Goal: Task Accomplishment & Management: Use online tool/utility

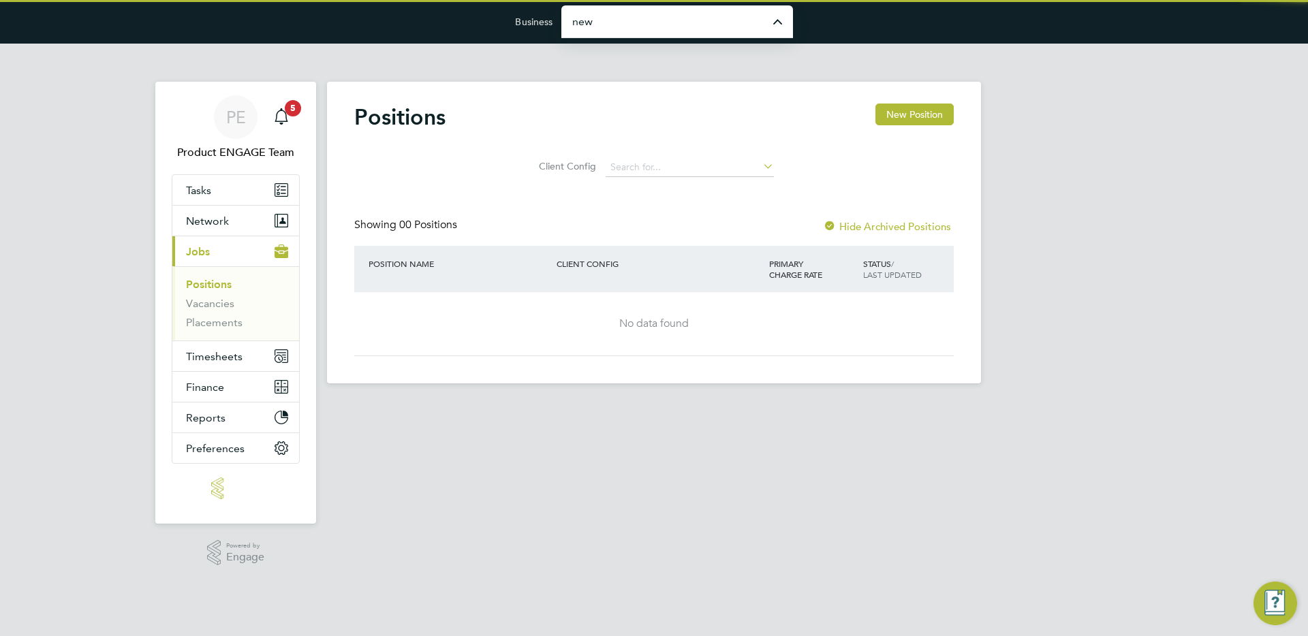
type input "New City College Limited"
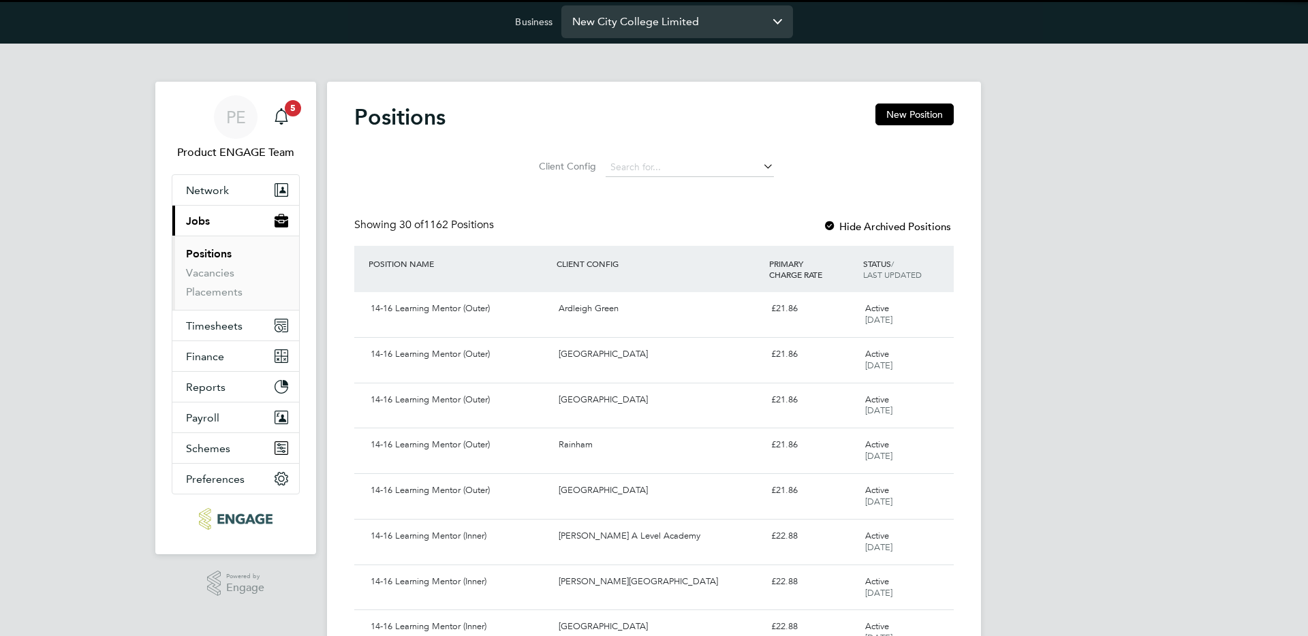
click at [605, 16] on input "New City College Limited" at bounding box center [677, 21] width 232 height 32
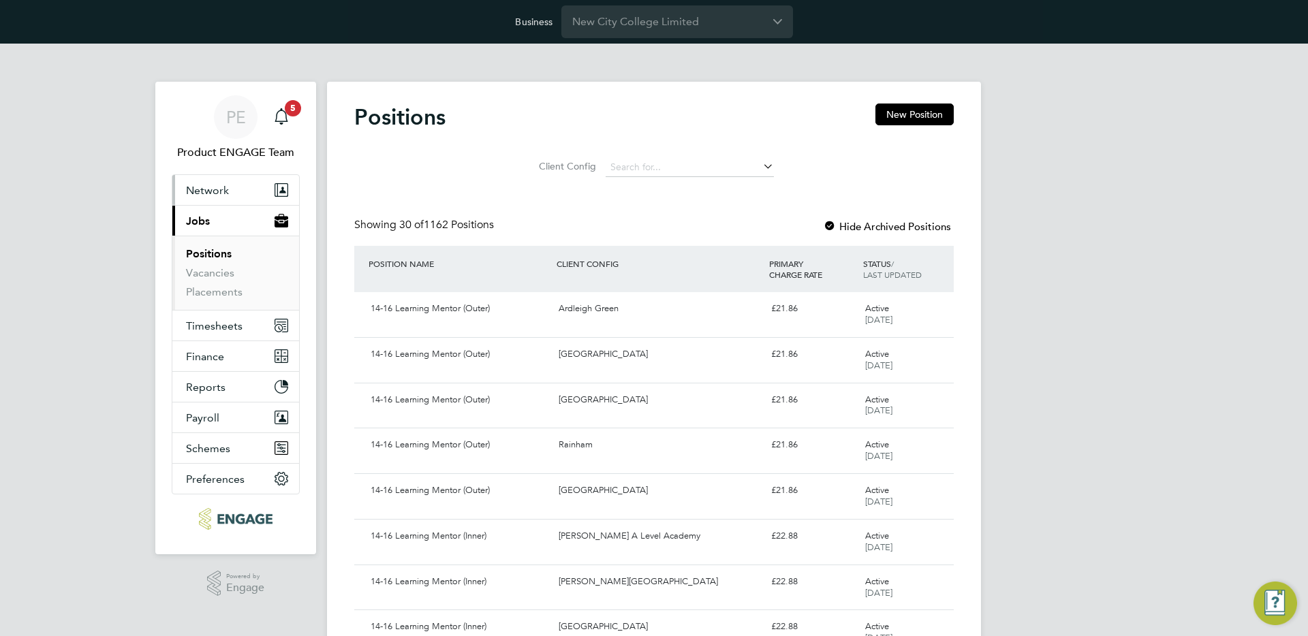
click at [215, 187] on span "Network" at bounding box center [207, 190] width 43 height 13
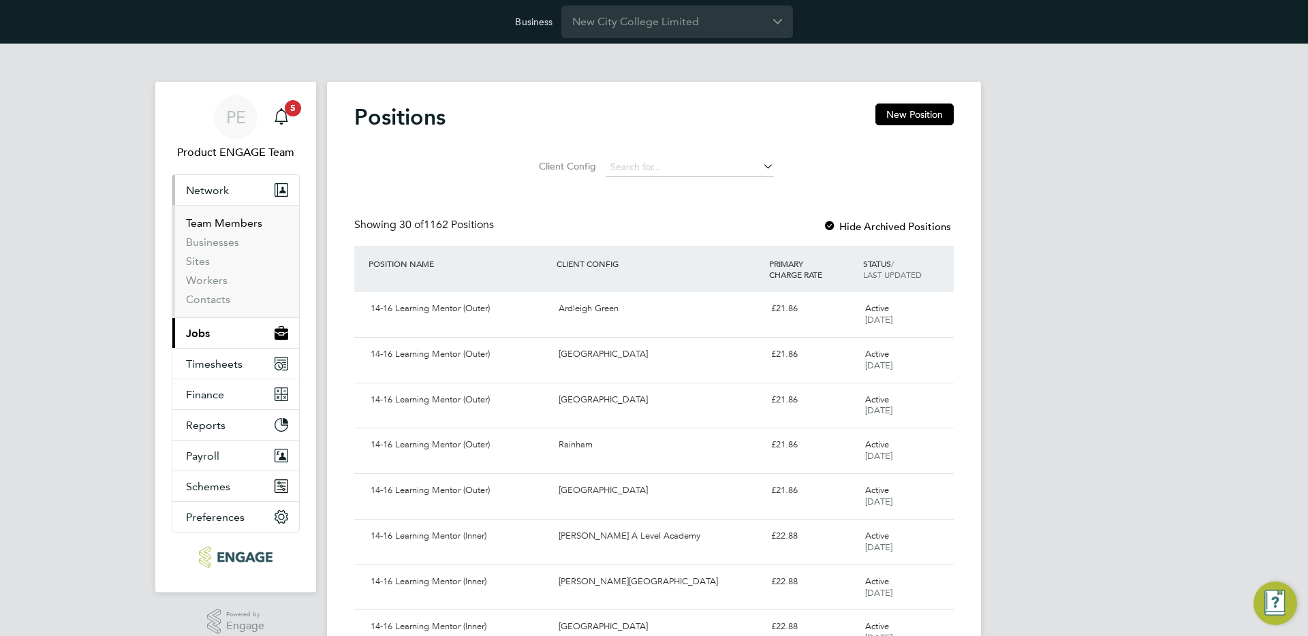
click at [214, 221] on link "Team Members" at bounding box center [224, 223] width 76 height 13
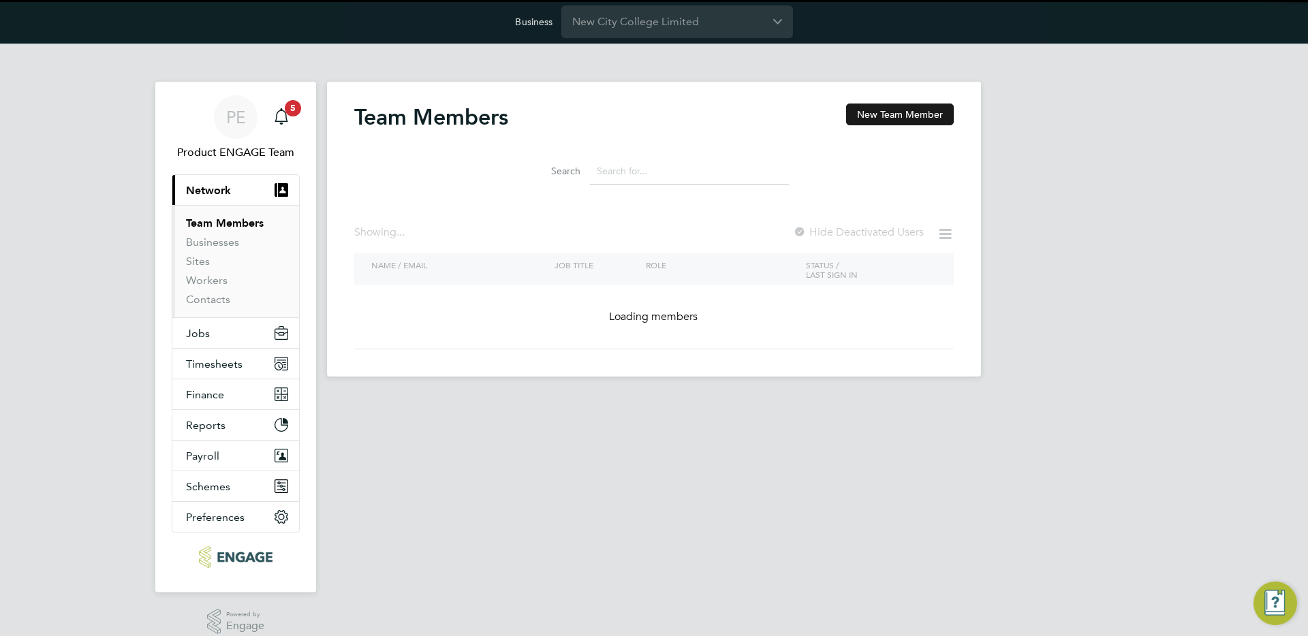
click at [868, 114] on button "New Team Member" at bounding box center [900, 115] width 108 height 22
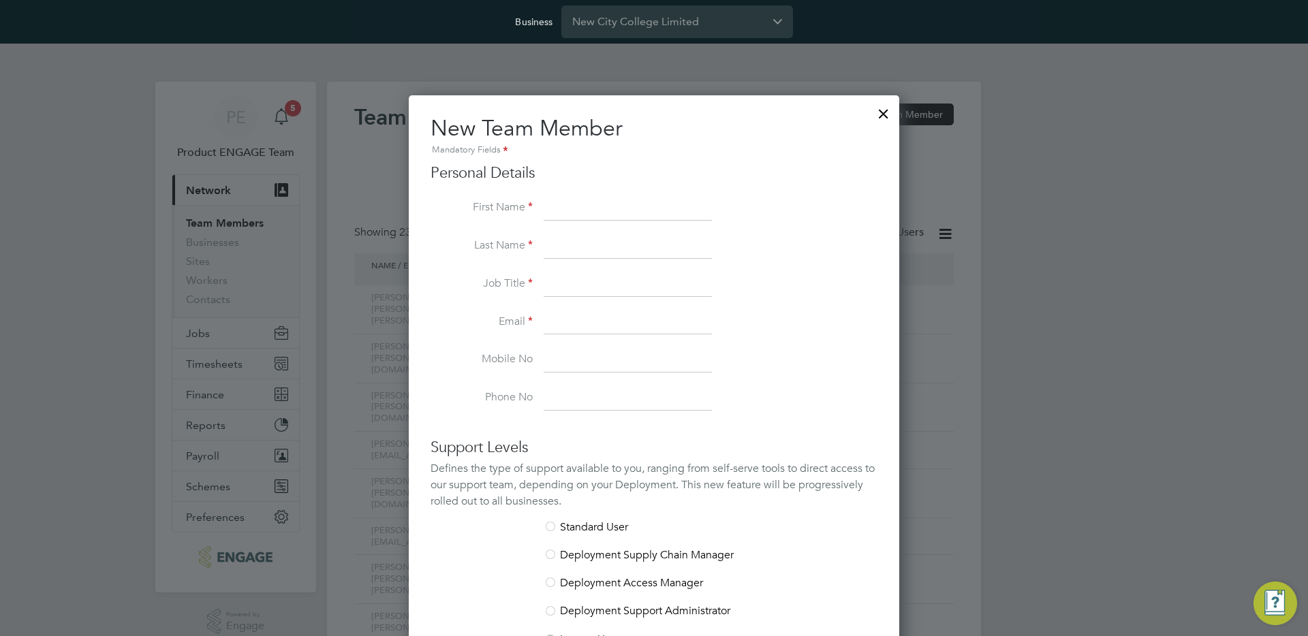
click at [882, 115] on div at bounding box center [883, 110] width 25 height 25
